Goal: Information Seeking & Learning: Understand process/instructions

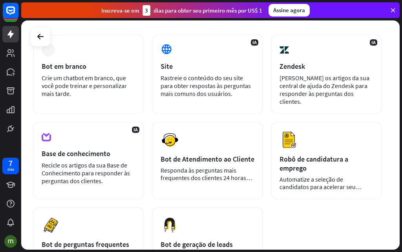
scroll to position [15, 0]
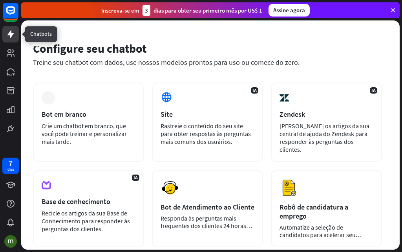
click at [12, 36] on icon at bounding box center [10, 33] width 9 height 9
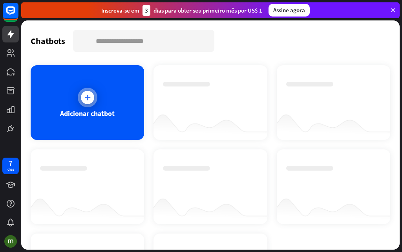
click at [89, 102] on div at bounding box center [87, 97] width 13 height 13
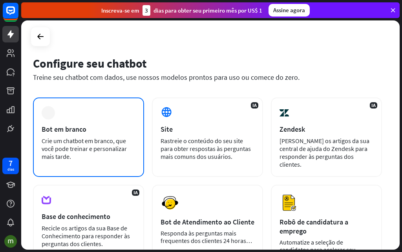
click at [82, 143] on font "Crie um chatbot em branco, que você pode treinar e personalizar mais tarde." at bounding box center [84, 149] width 85 height 24
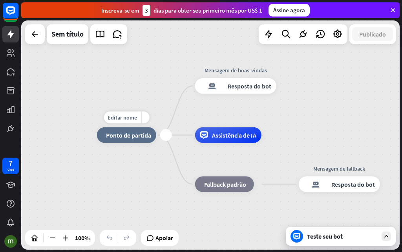
click at [140, 137] on font "Ponto de partida" at bounding box center [128, 135] width 45 height 8
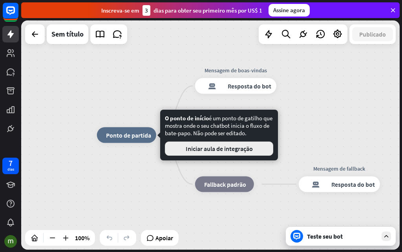
click at [207, 148] on font "Iniciar aula de integração" at bounding box center [219, 148] width 67 height 8
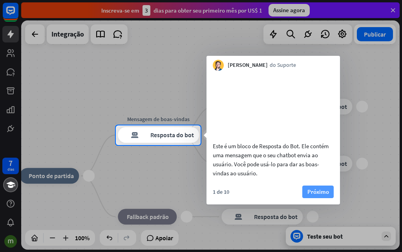
click at [315, 195] on font "Próximo" at bounding box center [318, 191] width 22 height 7
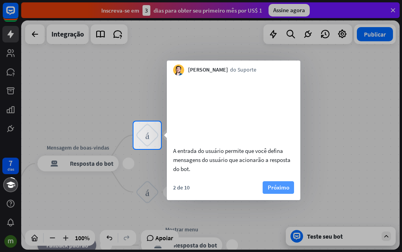
click at [281, 191] on font "Próximo" at bounding box center [279, 186] width 22 height 7
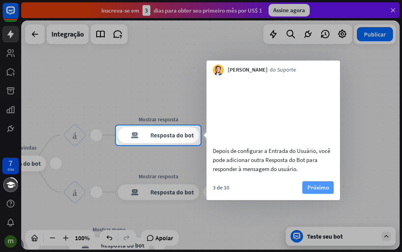
click at [321, 191] on font "Próximo" at bounding box center [318, 186] width 22 height 7
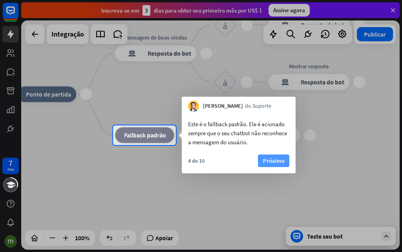
click at [279, 158] on font "Próximo" at bounding box center [274, 160] width 22 height 7
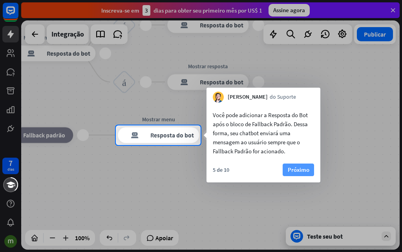
click at [302, 168] on font "Próximo" at bounding box center [299, 169] width 22 height 7
